Goal: Transaction & Acquisition: Purchase product/service

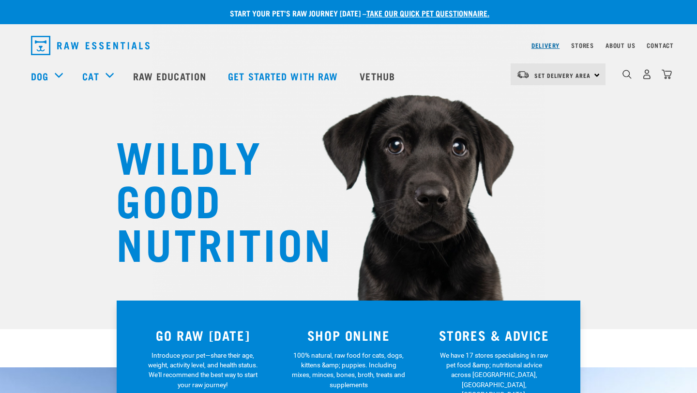
click at [544, 44] on link "Delivery" at bounding box center [545, 45] width 28 height 3
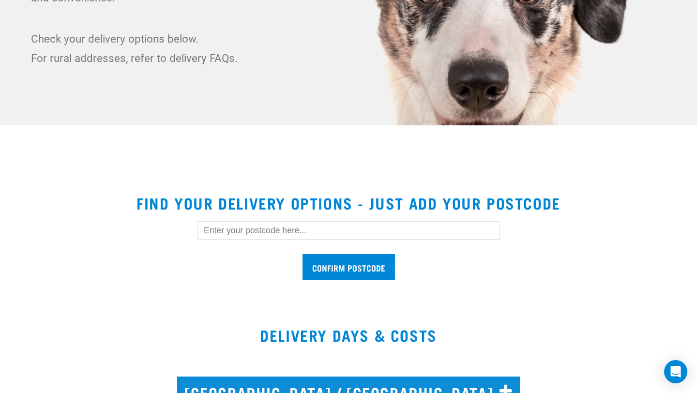
scroll to position [224, 0]
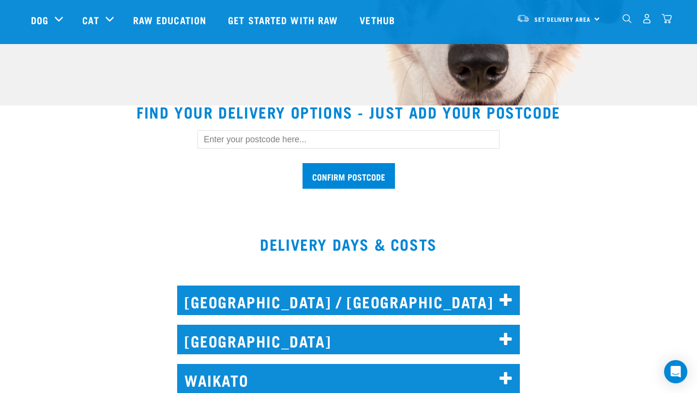
click at [411, 332] on h2 "AUCKLAND" at bounding box center [348, 340] width 343 height 30
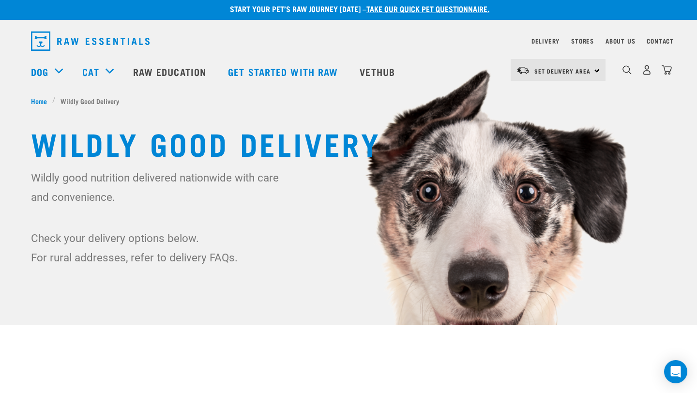
scroll to position [0, 0]
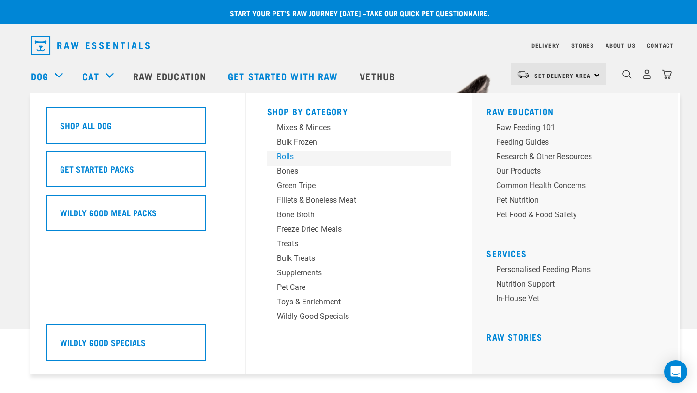
click at [288, 156] on div "Rolls" at bounding box center [352, 157] width 151 height 12
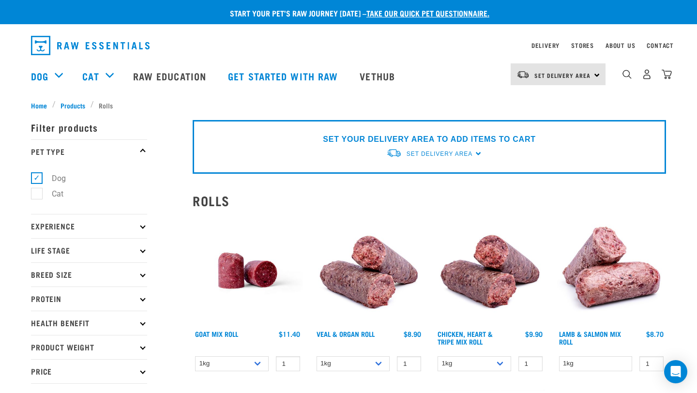
click at [594, 70] on div "Set Delivery Area North Island South Island" at bounding box center [558, 74] width 95 height 22
click at [546, 99] on link "[GEOGRAPHIC_DATA]" at bounding box center [557, 101] width 93 height 21
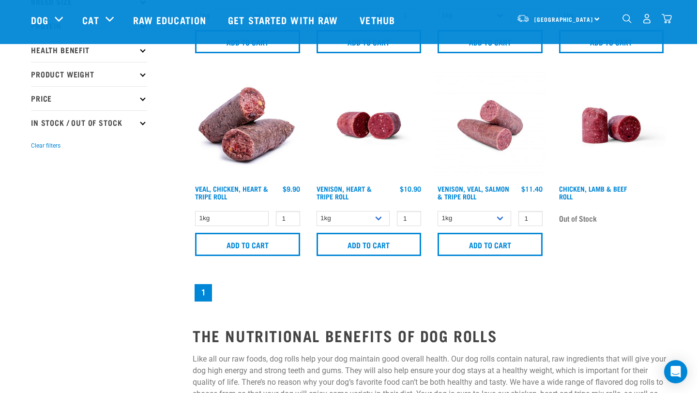
scroll to position [203, 0]
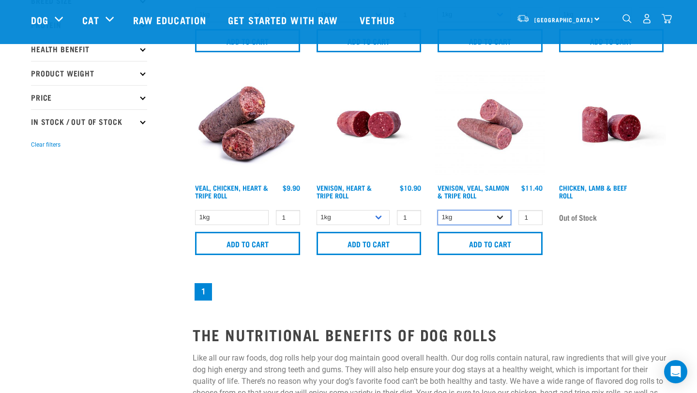
click at [503, 215] on select "1kg Bulk (10kg)" at bounding box center [474, 217] width 74 height 15
click at [531, 215] on input "2" at bounding box center [530, 217] width 24 height 15
click at [531, 215] on input "3" at bounding box center [530, 217] width 24 height 15
click at [531, 215] on input "4" at bounding box center [530, 217] width 24 height 15
type input "5"
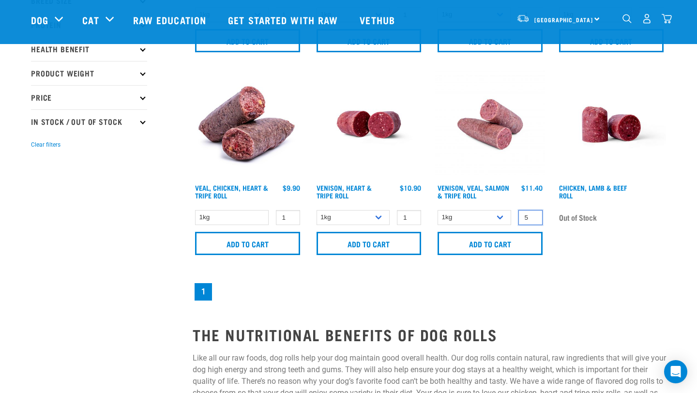
click at [531, 215] on input "5" at bounding box center [530, 217] width 24 height 15
click at [487, 300] on nav "1" at bounding box center [429, 291] width 473 height 21
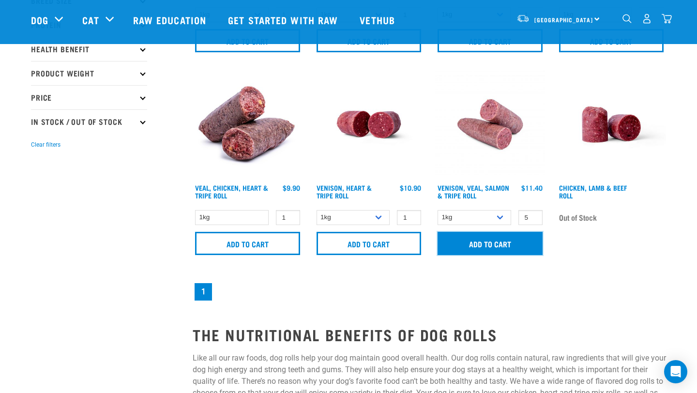
click at [501, 240] on input "Add to cart" at bounding box center [489, 243] width 105 height 23
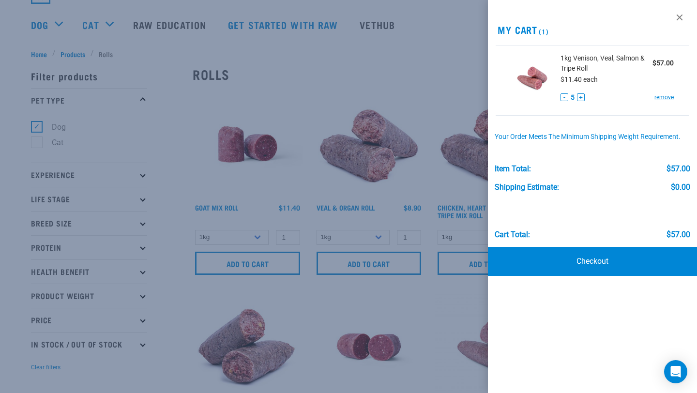
scroll to position [0, 0]
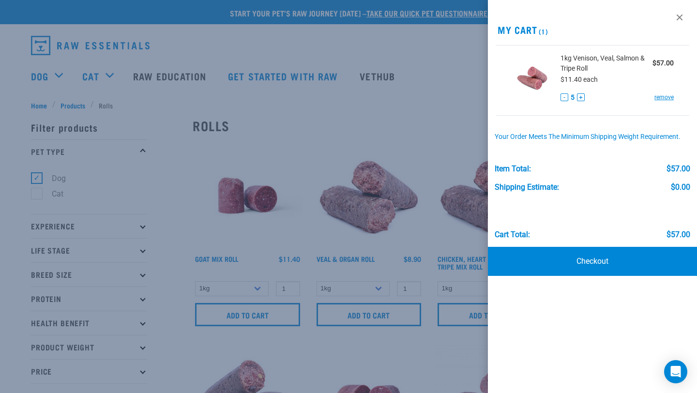
click at [111, 85] on div at bounding box center [348, 196] width 697 height 393
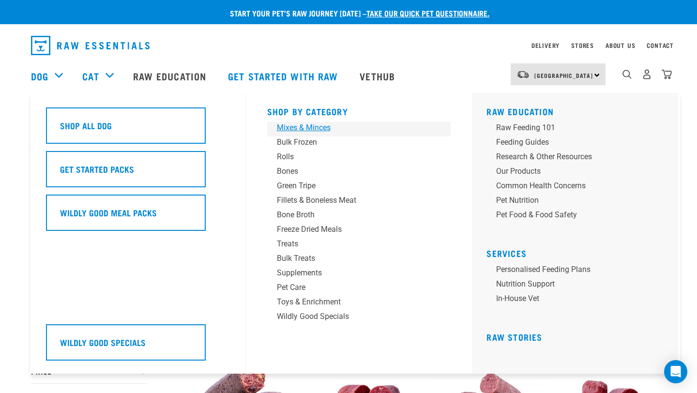
click at [311, 129] on div "Mixes & Minces" at bounding box center [352, 128] width 151 height 12
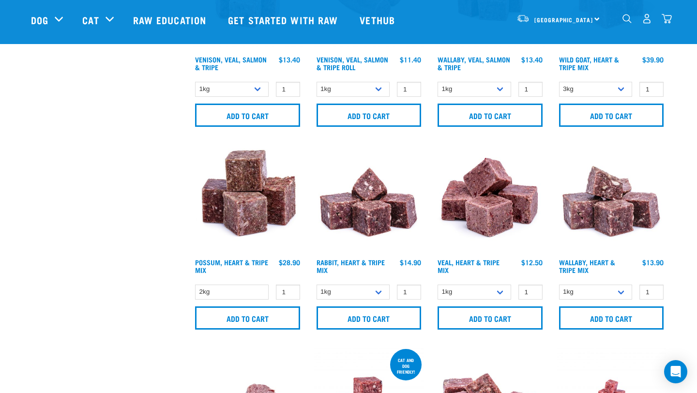
scroll to position [1193, 0]
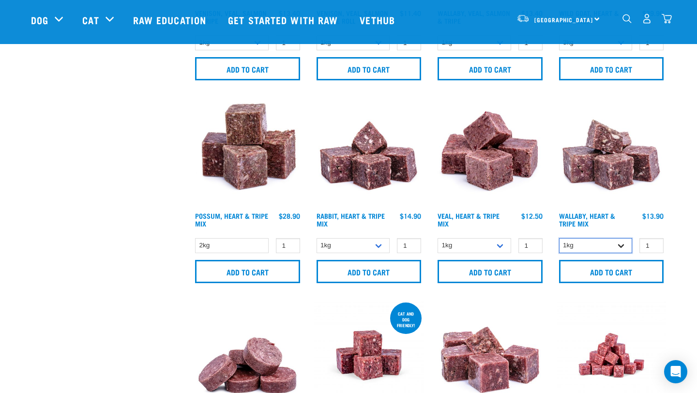
click at [622, 245] on select "1kg 3kg" at bounding box center [596, 245] width 74 height 15
select select "776"
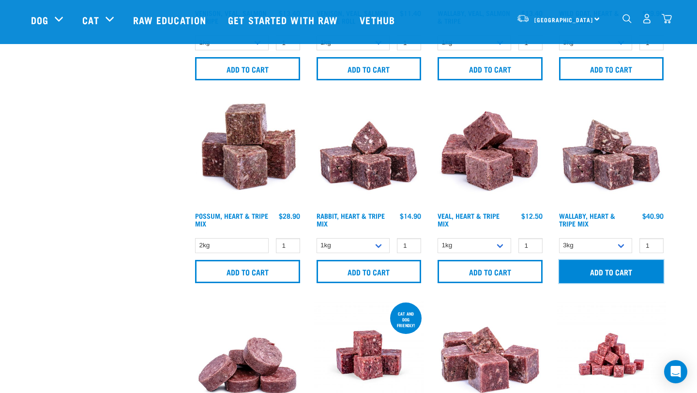
click at [615, 267] on input "Add to cart" at bounding box center [611, 271] width 105 height 23
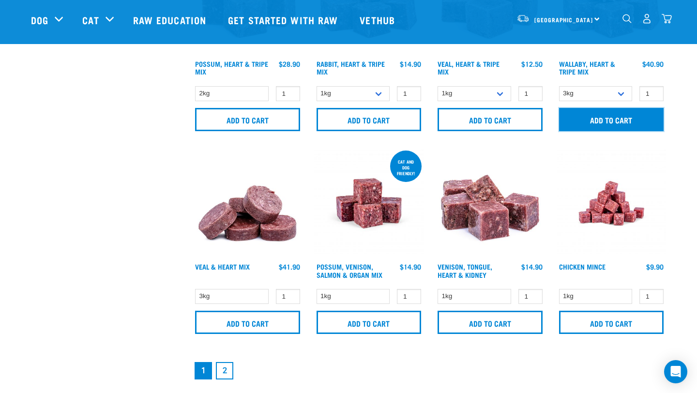
scroll to position [1384, 0]
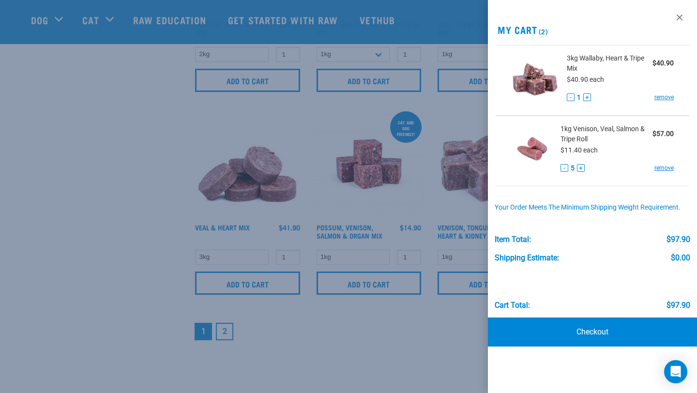
click at [144, 243] on div at bounding box center [348, 196] width 697 height 393
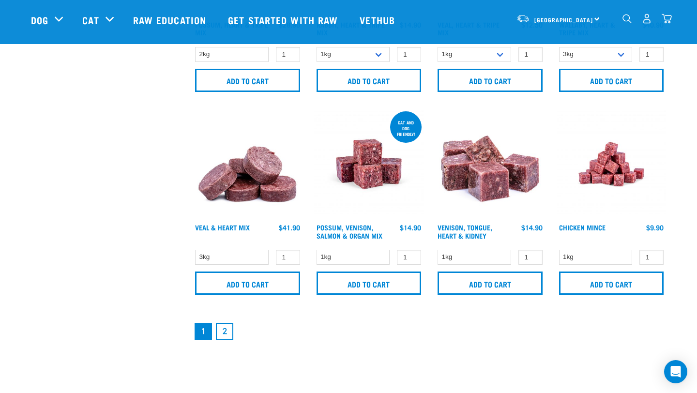
click at [223, 329] on link "2" at bounding box center [224, 331] width 17 height 17
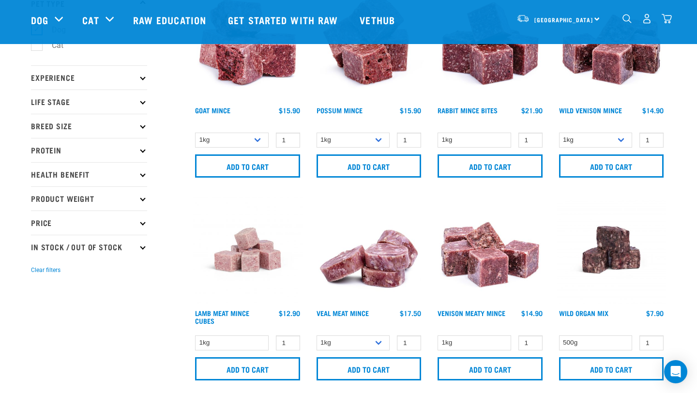
scroll to position [28, 0]
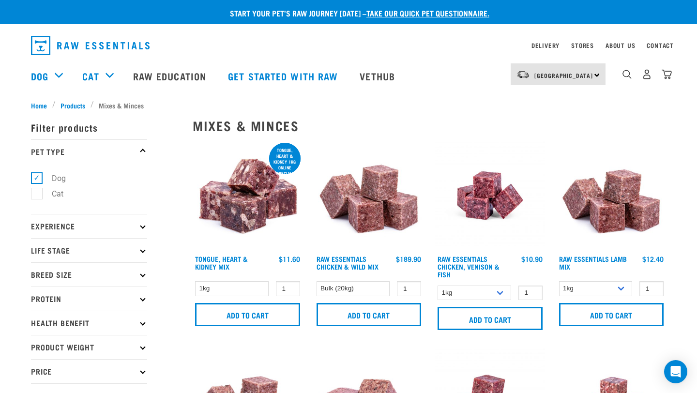
select select "776"
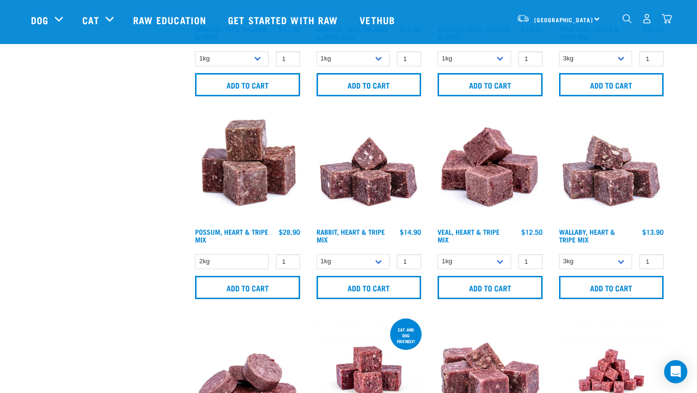
scroll to position [1177, 0]
click at [382, 260] on select "1kg 3kg" at bounding box center [353, 261] width 74 height 15
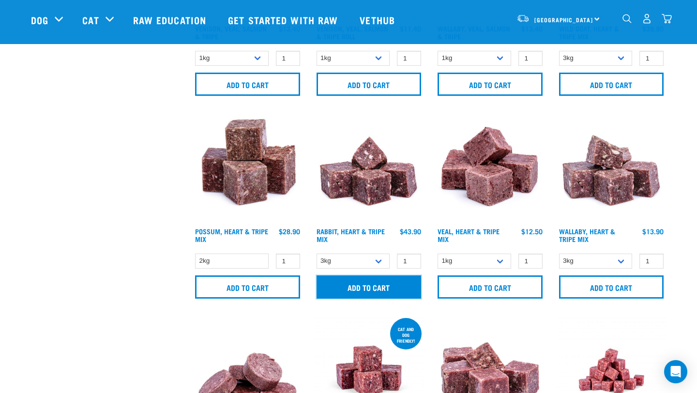
click at [381, 287] on input "Add to cart" at bounding box center [368, 286] width 105 height 23
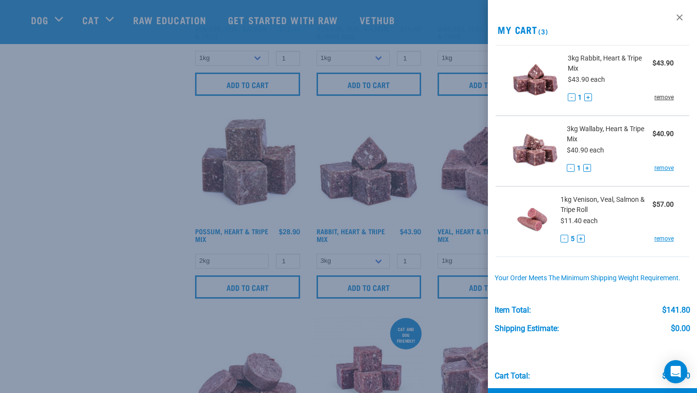
click at [661, 96] on link "remove" at bounding box center [663, 97] width 19 height 9
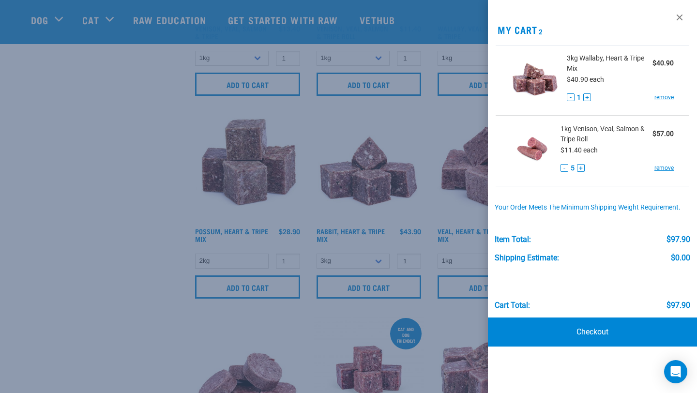
click at [399, 190] on div at bounding box center [348, 196] width 697 height 393
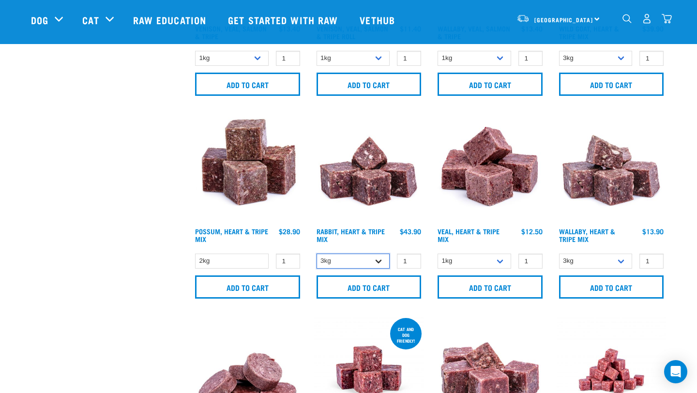
click at [383, 260] on select "1kg 3kg" at bounding box center [353, 261] width 74 height 15
select select "705"
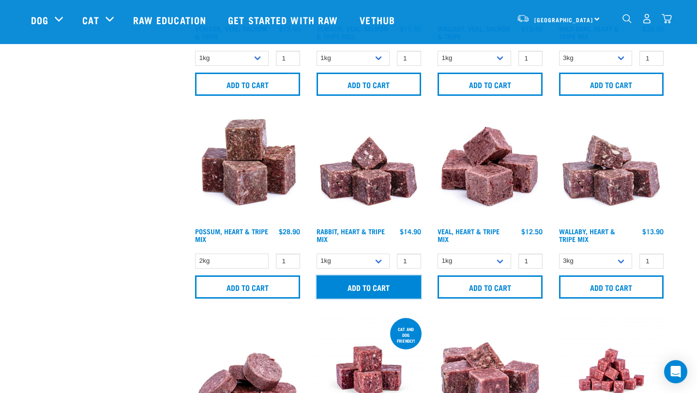
click at [378, 284] on input "Add to cart" at bounding box center [368, 286] width 105 height 23
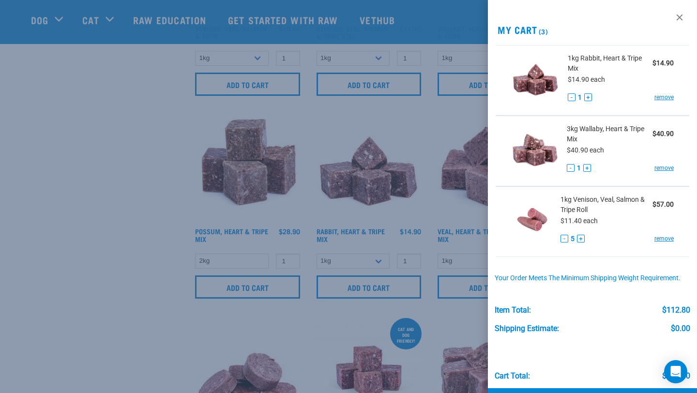
click at [99, 71] on div at bounding box center [348, 196] width 697 height 393
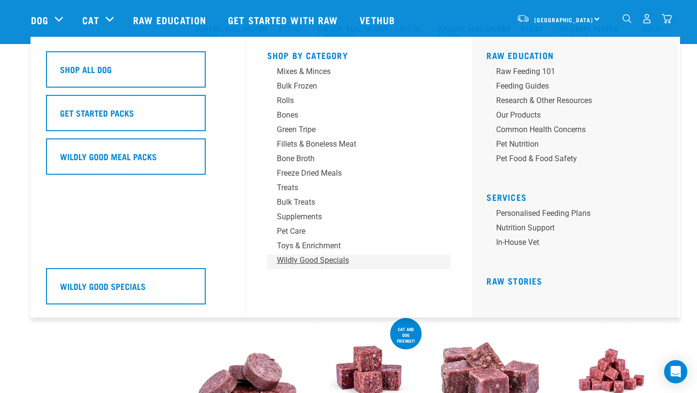
click at [302, 258] on div "Wildly Good Specials" at bounding box center [352, 261] width 151 height 12
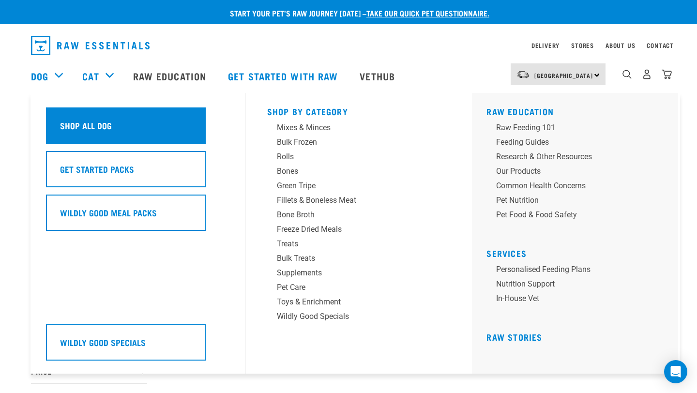
click at [73, 128] on h5 "Shop All Dog" at bounding box center [86, 125] width 52 height 13
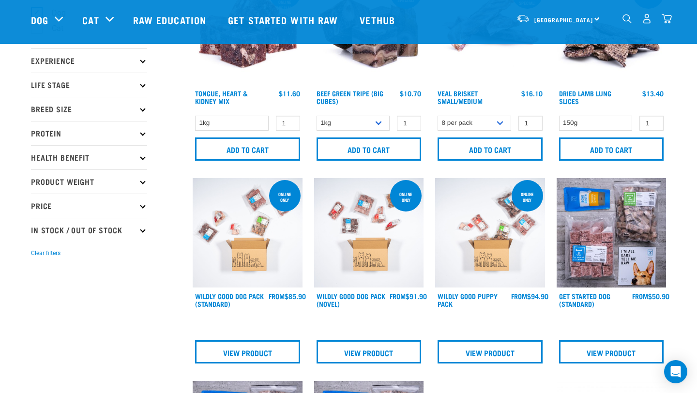
scroll to position [92, 0]
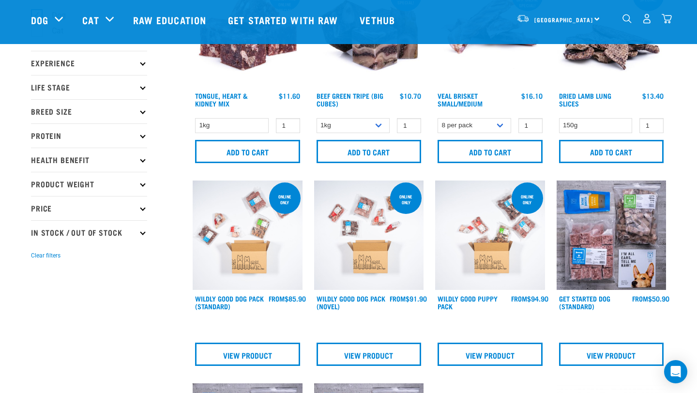
click at [142, 136] on icon at bounding box center [142, 135] width 5 height 5
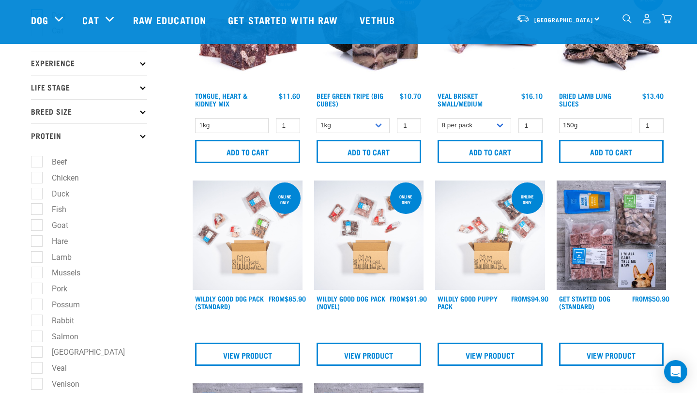
click at [36, 212] on label "Fish" at bounding box center [53, 209] width 34 height 12
click at [36, 211] on input "Fish" at bounding box center [34, 208] width 6 height 6
checkbox input "true"
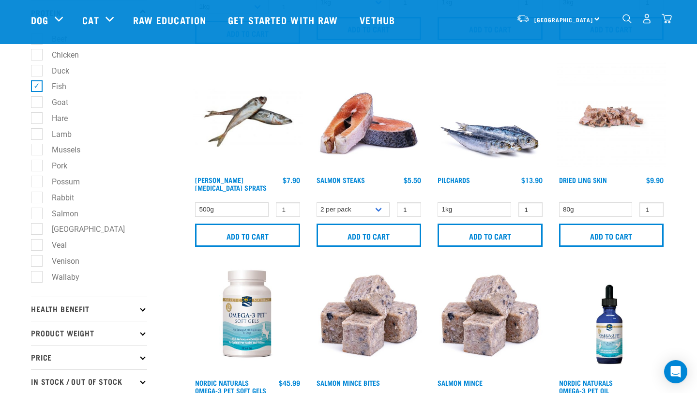
scroll to position [214, 0]
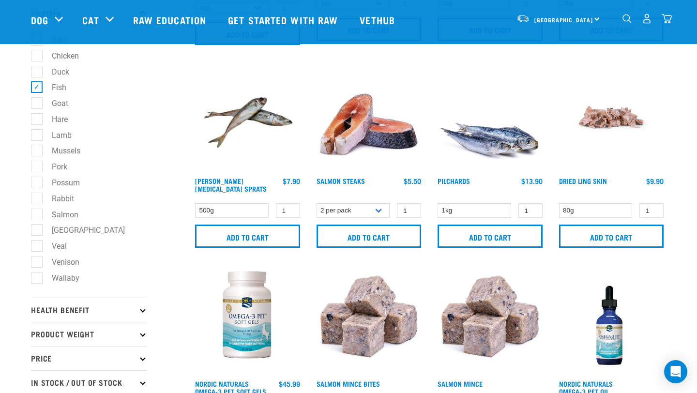
click at [491, 136] on img at bounding box center [490, 117] width 110 height 110
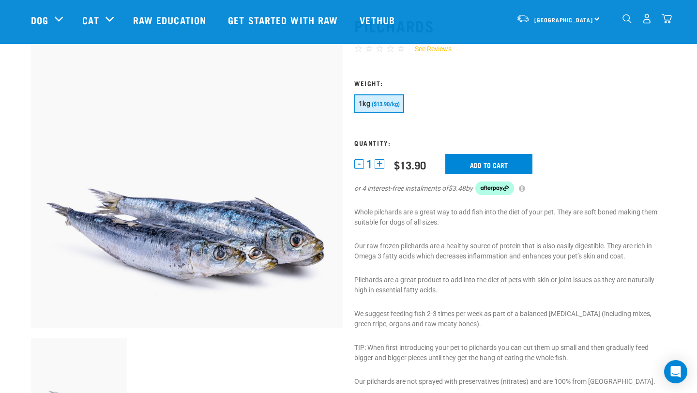
scroll to position [62, 0]
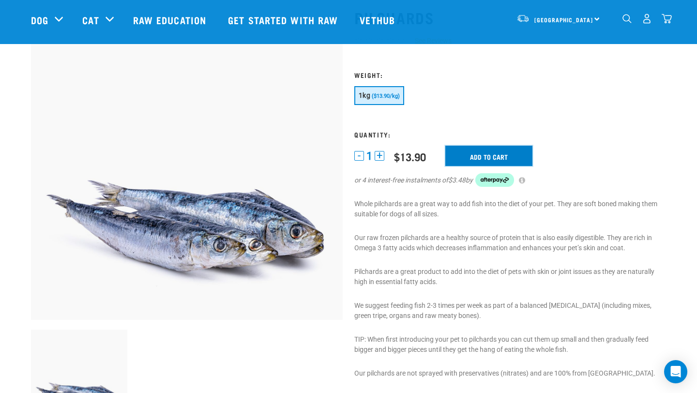
click at [492, 157] on input "Add to cart" at bounding box center [488, 156] width 87 height 20
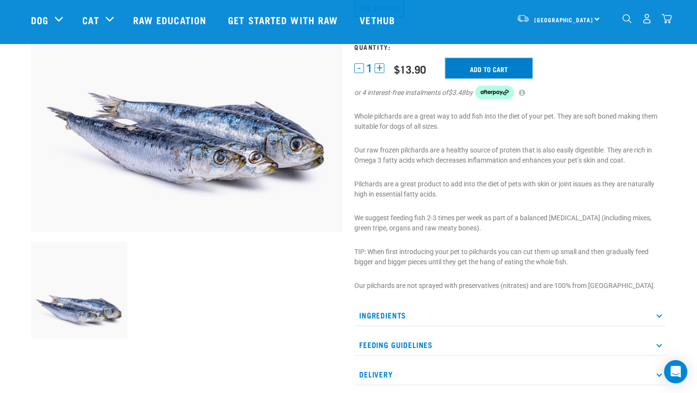
scroll to position [155, 0]
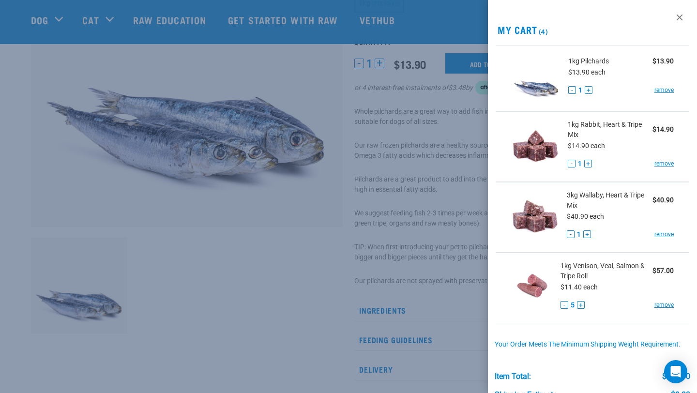
click at [426, 220] on div at bounding box center [348, 196] width 697 height 393
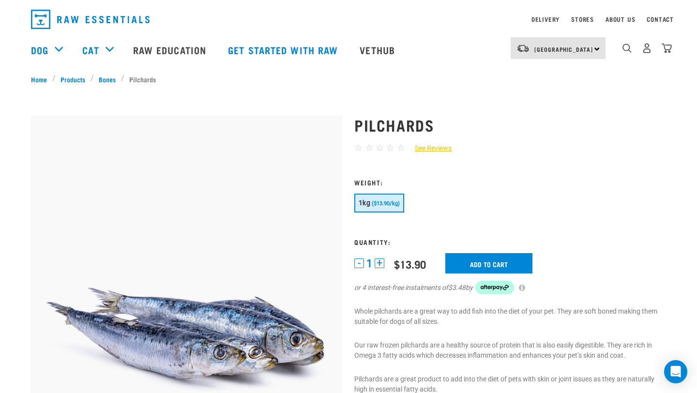
scroll to position [0, 0]
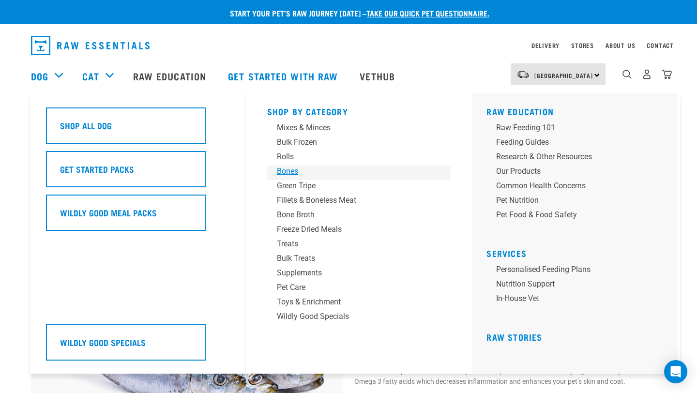
click at [279, 172] on div "Bones" at bounding box center [352, 171] width 151 height 12
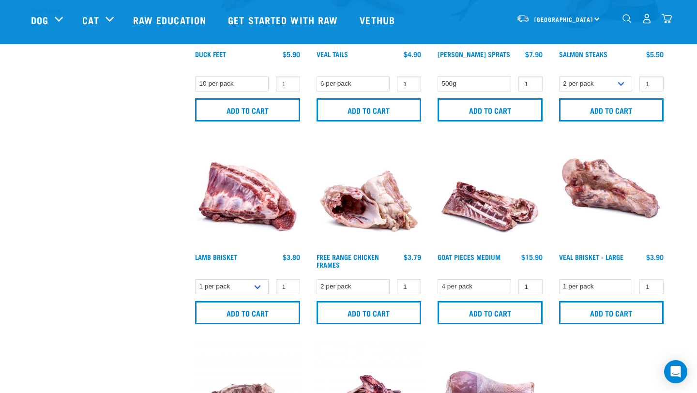
scroll to position [336, 0]
click at [669, 18] on img "dropdown navigation" at bounding box center [666, 19] width 10 height 10
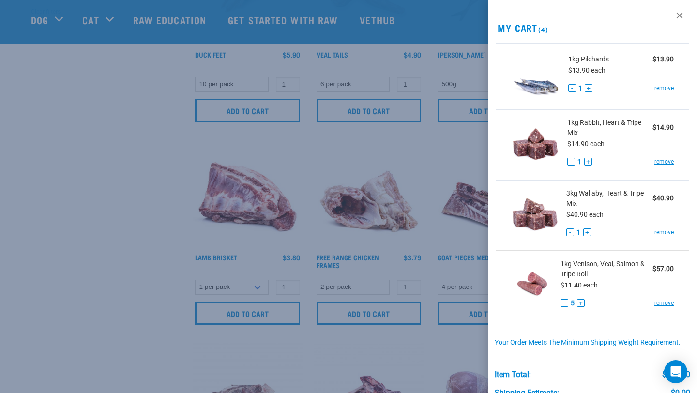
scroll to position [0, 0]
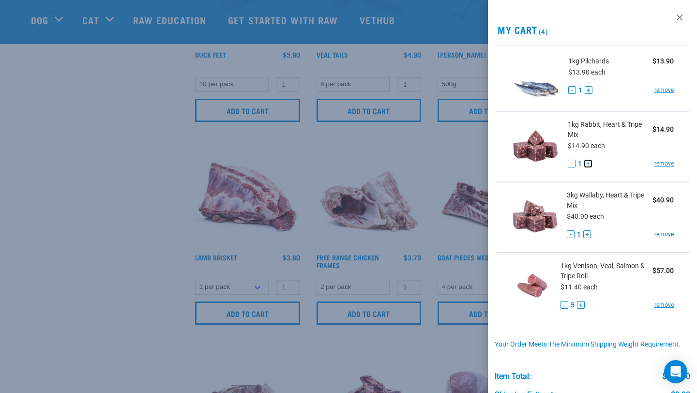
click at [586, 164] on button "+" at bounding box center [588, 164] width 8 height 8
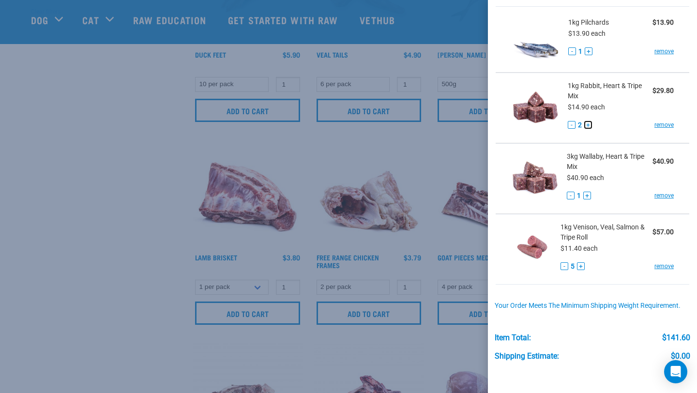
scroll to position [39, 0]
click at [580, 267] on button "+" at bounding box center [581, 266] width 8 height 8
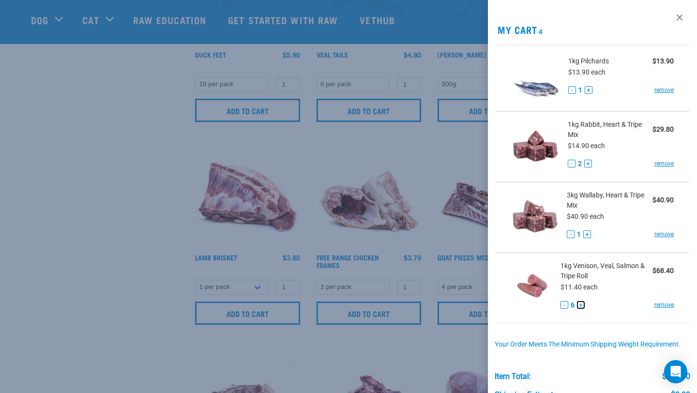
scroll to position [102, 0]
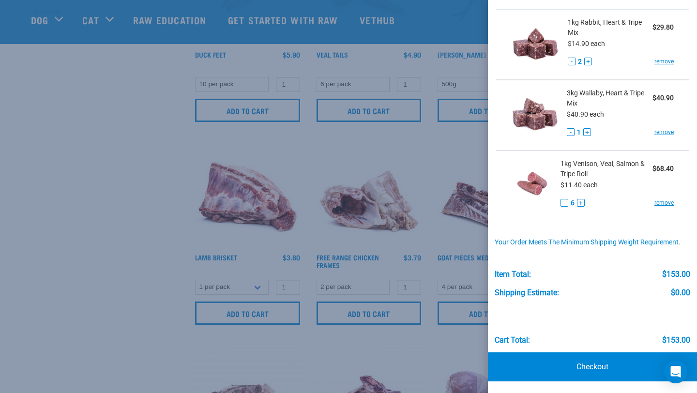
click at [584, 371] on link "Checkout" at bounding box center [592, 366] width 209 height 29
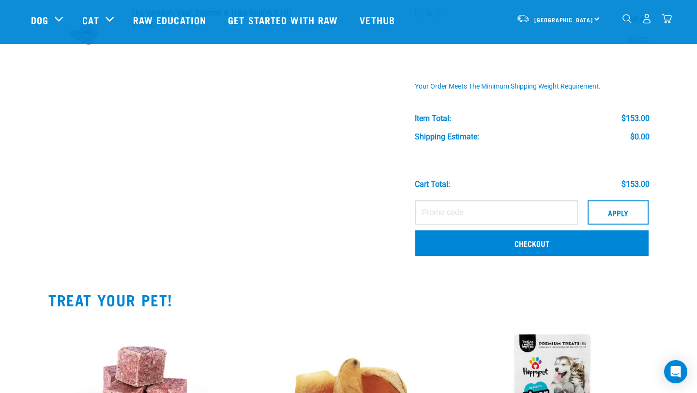
scroll to position [291, 0]
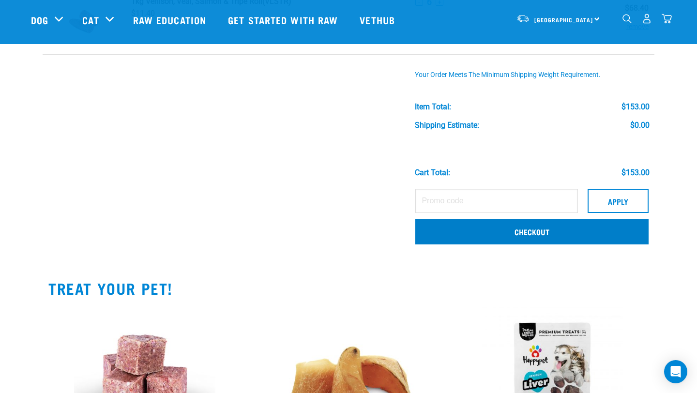
click at [503, 231] on link "Checkout" at bounding box center [531, 231] width 233 height 25
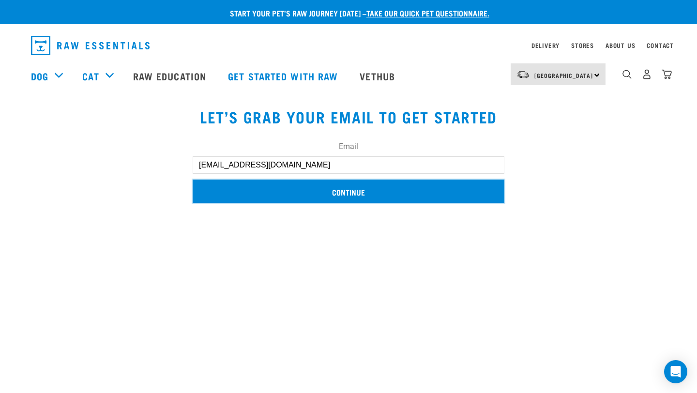
click at [366, 195] on input "Continue" at bounding box center [349, 191] width 312 height 23
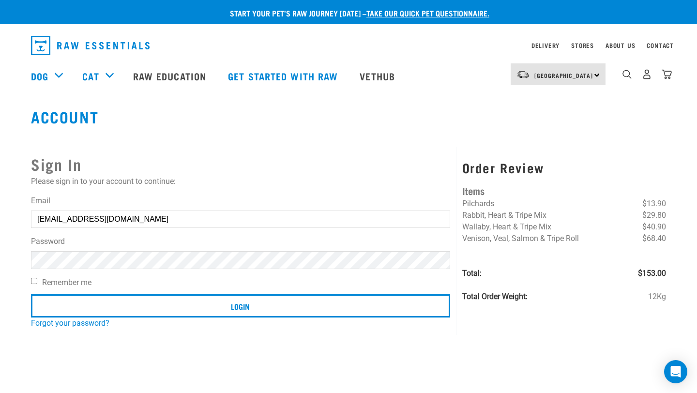
click at [34, 282] on input "Remember me" at bounding box center [34, 281] width 6 height 6
checkbox input "true"
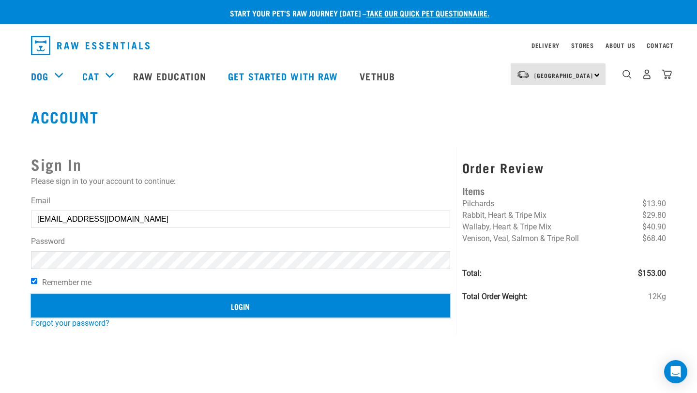
click at [272, 305] on input "Login" at bounding box center [240, 305] width 419 height 23
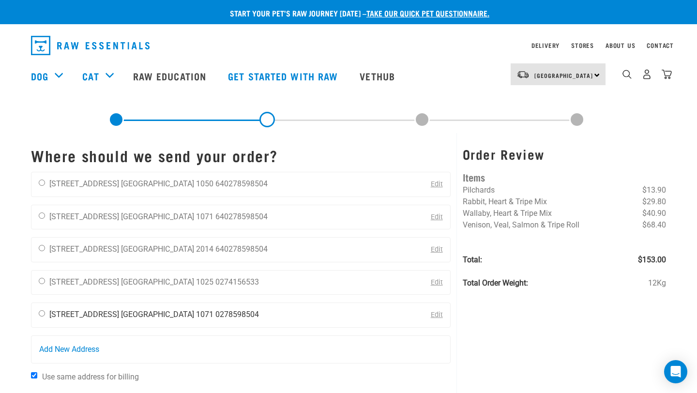
click at [41, 314] on input "radio" at bounding box center [42, 313] width 6 height 6
radio input "true"
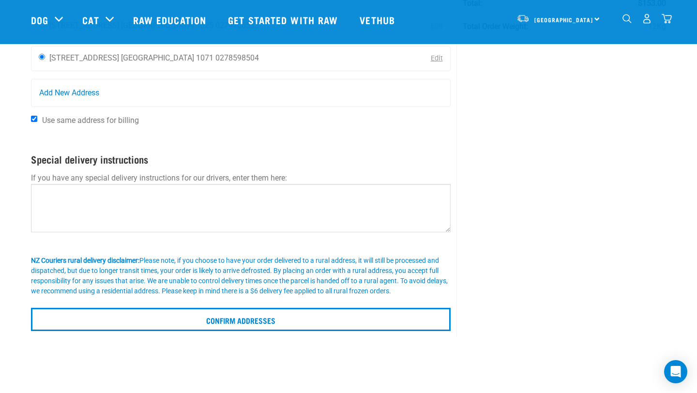
scroll to position [184, 0]
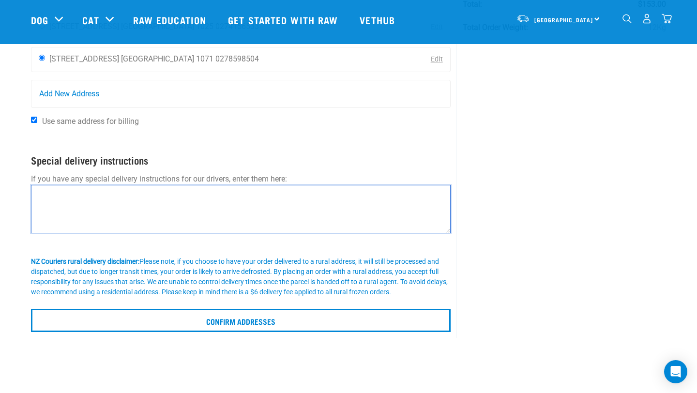
click at [324, 213] on textarea at bounding box center [241, 209] width 420 height 48
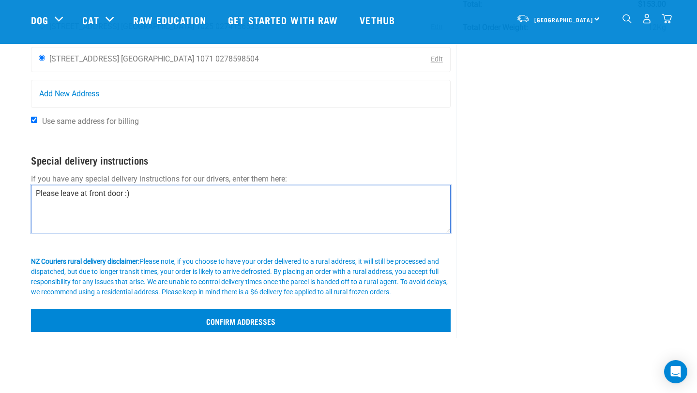
type textarea "Please leave at front door :)"
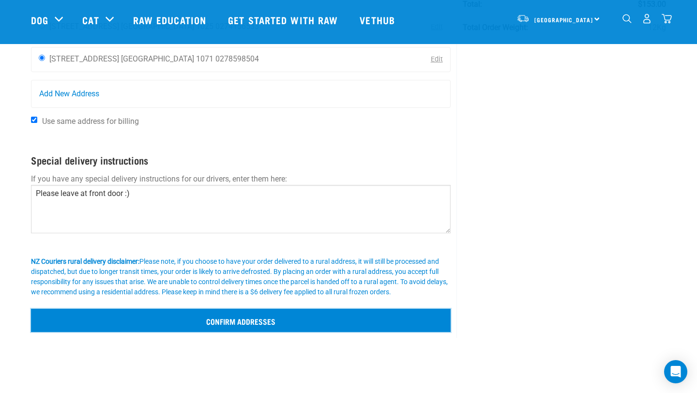
click at [287, 327] on input "Confirm addresses" at bounding box center [241, 320] width 420 height 23
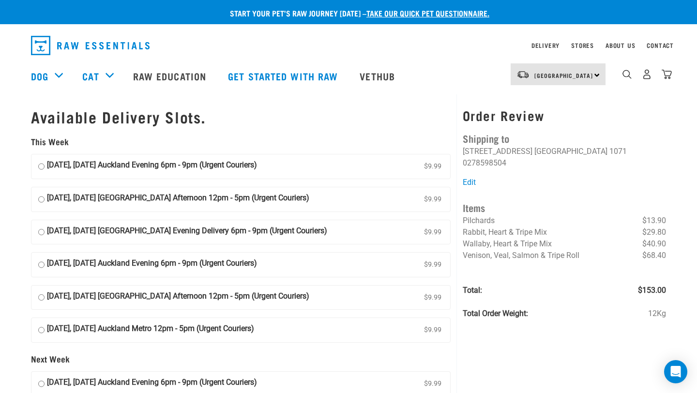
click at [41, 167] on input "[DATE], [DATE] Auckland Evening 6pm - 9pm (Urgent Couriers) $9.99" at bounding box center [41, 166] width 6 height 15
radio input "true"
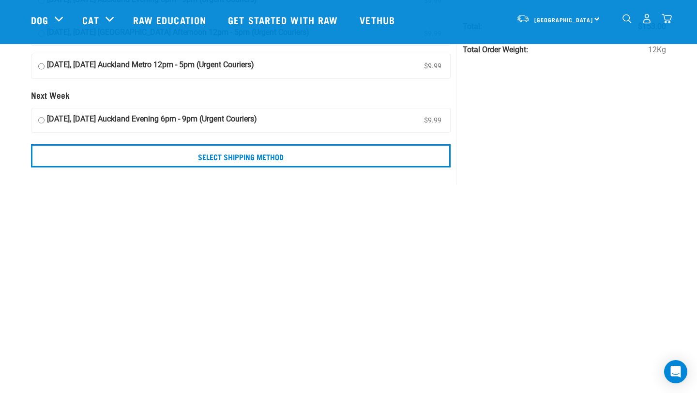
scroll to position [58, 0]
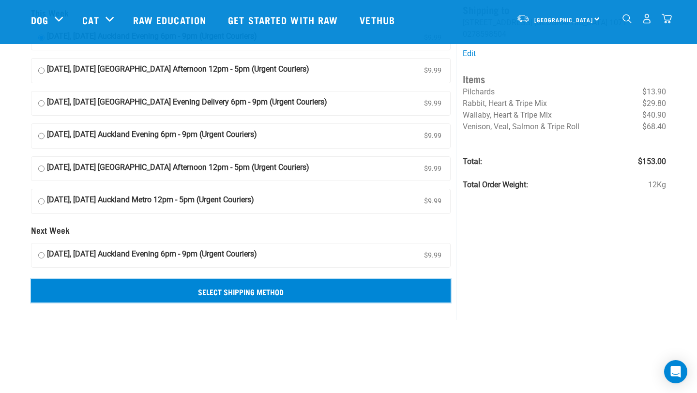
click at [218, 294] on input "Select Shipping Method" at bounding box center [241, 290] width 420 height 23
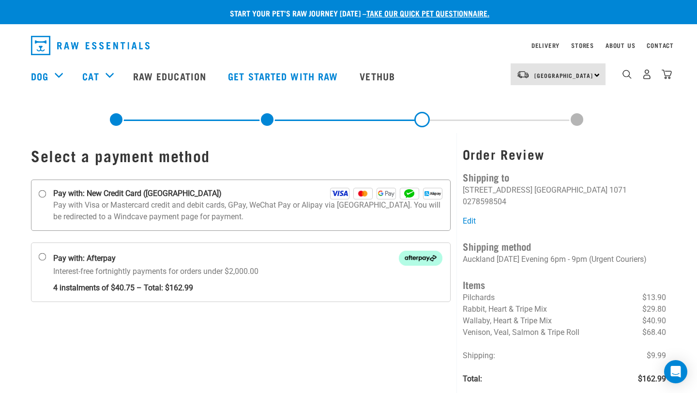
click at [40, 194] on input "Pay with: New Credit Card ([GEOGRAPHIC_DATA])" at bounding box center [43, 194] width 8 height 8
radio input "true"
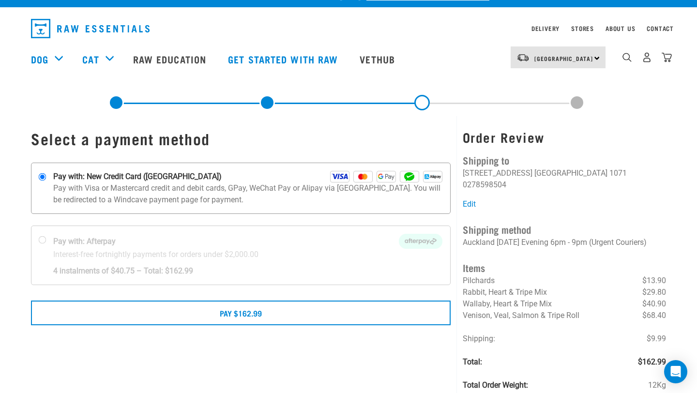
scroll to position [18, 0]
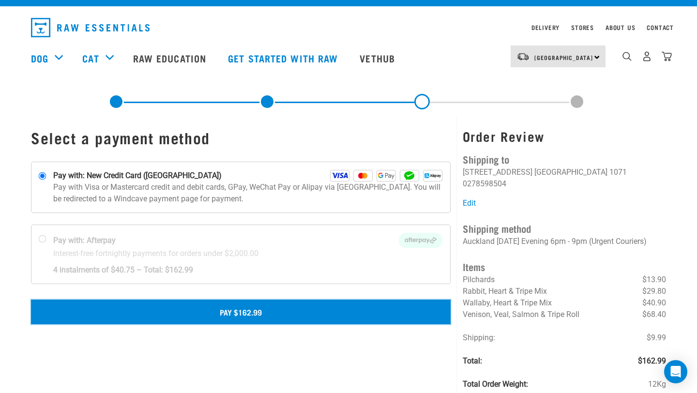
click at [267, 310] on button "Pay $162.99" at bounding box center [241, 312] width 420 height 24
